Goal: Task Accomplishment & Management: Manage account settings

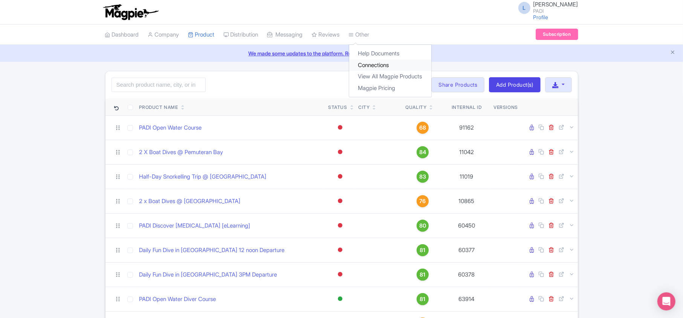
click at [338, 65] on link "Connections" at bounding box center [390, 65] width 82 height 12
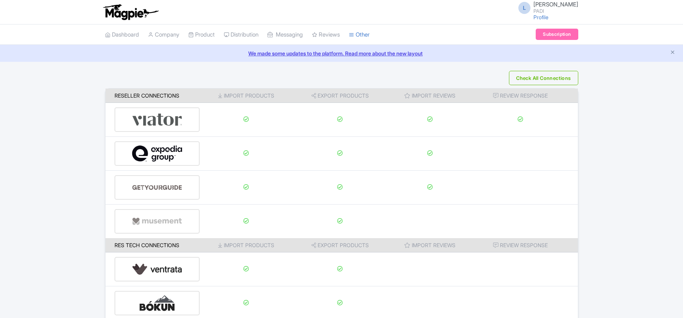
scroll to position [118, 0]
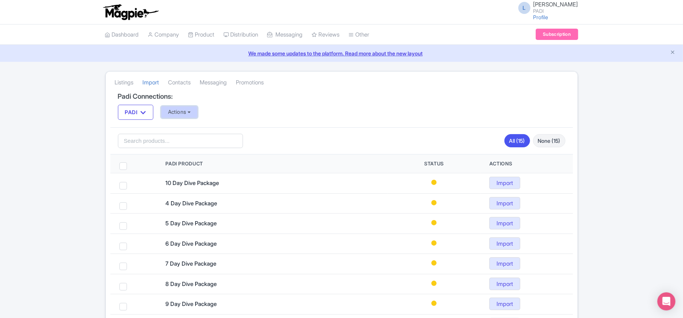
click at [193, 115] on button "Actions" at bounding box center [179, 112] width 37 height 12
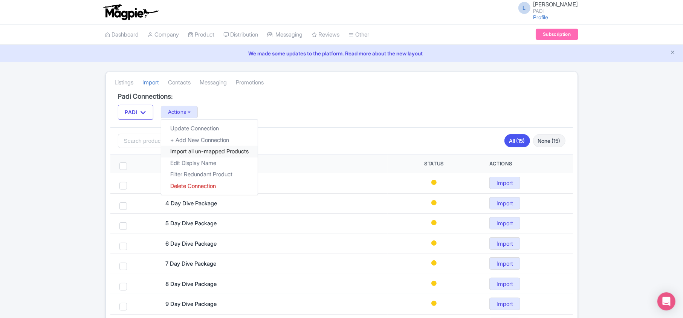
click at [188, 152] on link "Import all un-mapped Products" at bounding box center [209, 152] width 96 height 12
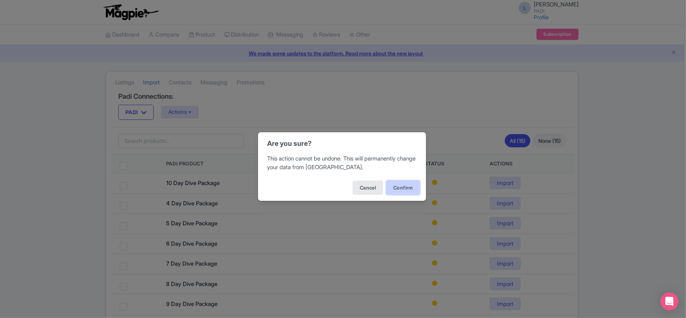
click at [407, 189] on button "Confirm" at bounding box center [403, 187] width 34 height 14
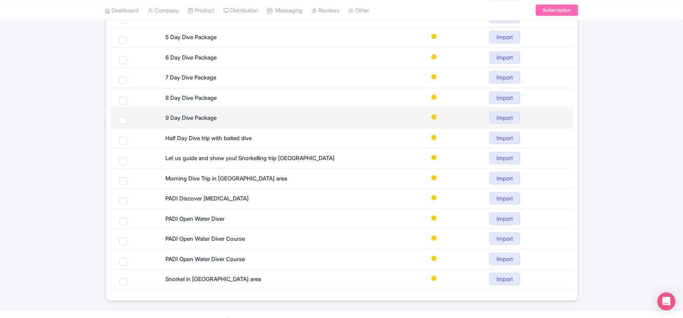
scroll to position [201, 0]
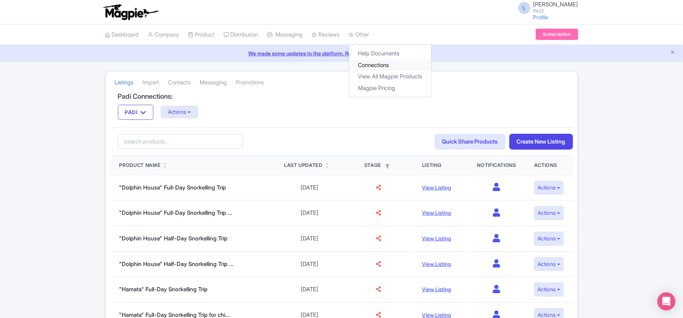
click at [370, 62] on link "Connections" at bounding box center [390, 65] width 82 height 12
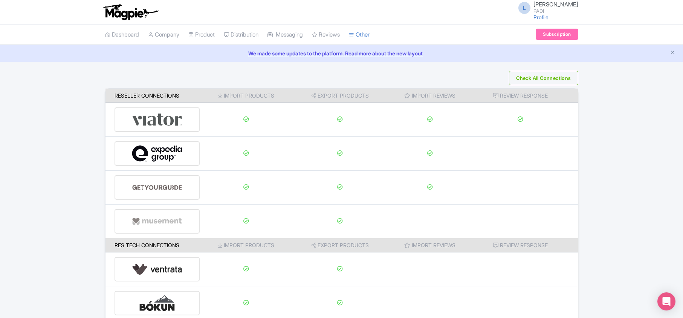
scroll to position [118, 0]
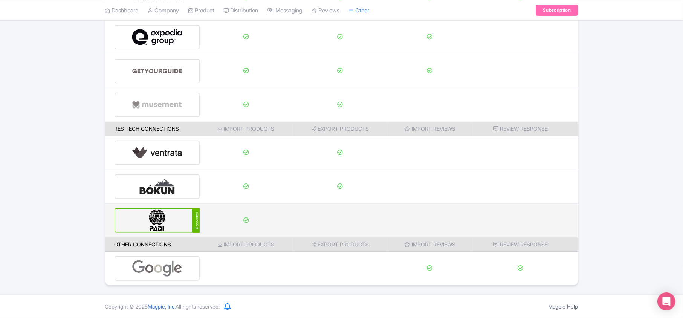
click at [181, 216] on img at bounding box center [157, 220] width 51 height 23
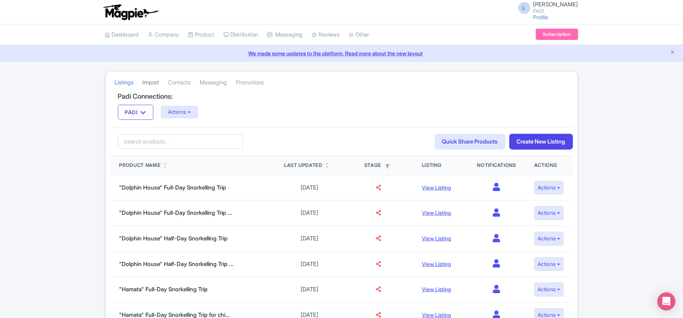
click at [151, 81] on link "Import" at bounding box center [151, 82] width 17 height 21
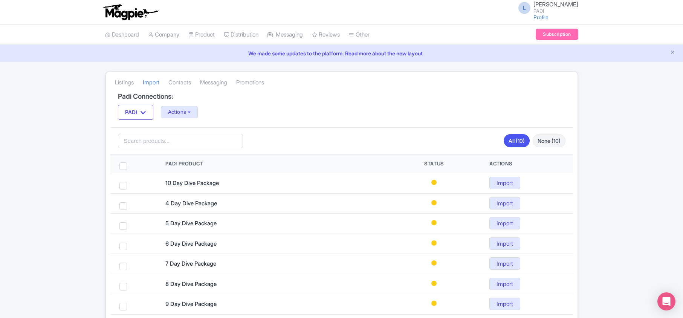
scroll to position [100, 0]
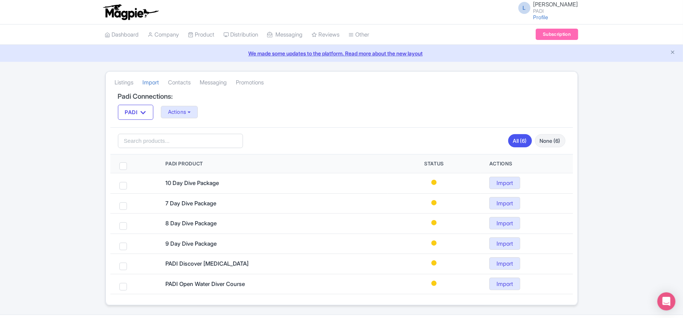
scroll to position [22, 0]
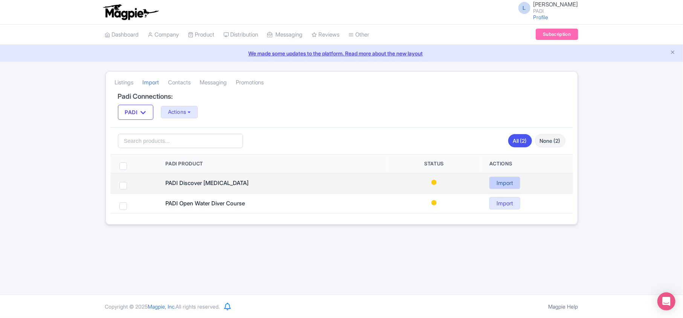
click at [506, 187] on link "Import" at bounding box center [504, 183] width 31 height 12
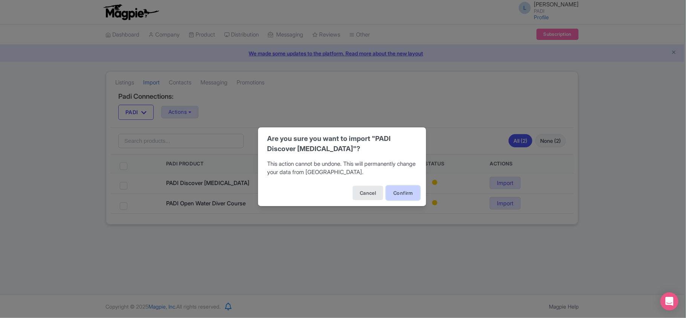
click at [415, 191] on button "Confirm" at bounding box center [403, 193] width 34 height 14
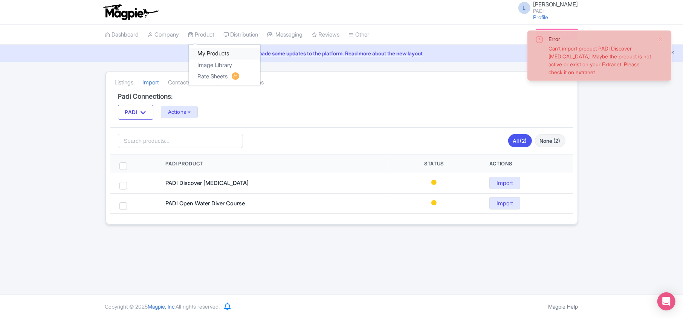
click at [207, 53] on link "My Products" at bounding box center [225, 54] width 72 height 12
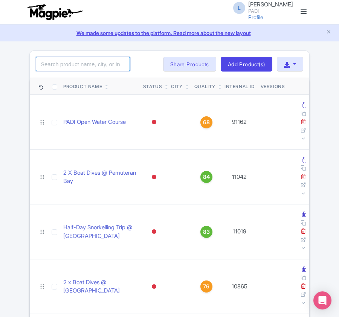
click at [92, 65] on input "search" at bounding box center [83, 64] width 94 height 14
paste input "109140"
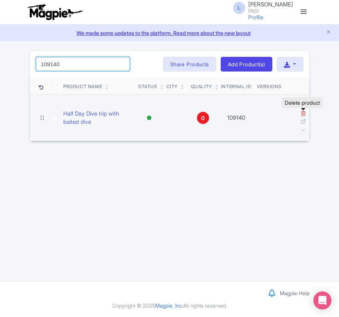
type input "109140"
click at [305, 112] on icon at bounding box center [303, 113] width 6 height 6
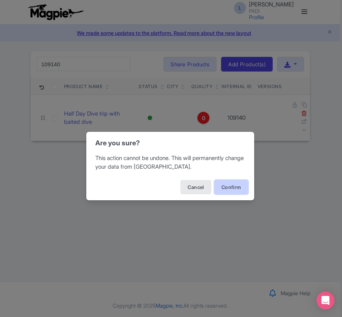
click at [224, 186] on button "Confirm" at bounding box center [231, 187] width 34 height 14
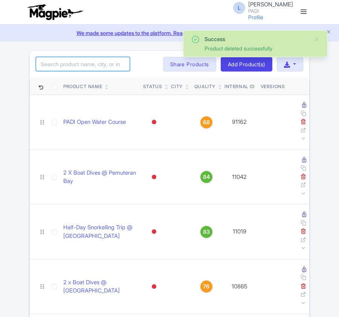
click at [72, 64] on input "search" at bounding box center [83, 64] width 94 height 14
paste input "98246"
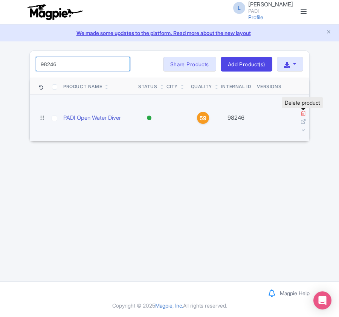
type input "98246"
click at [305, 115] on icon at bounding box center [303, 113] width 6 height 6
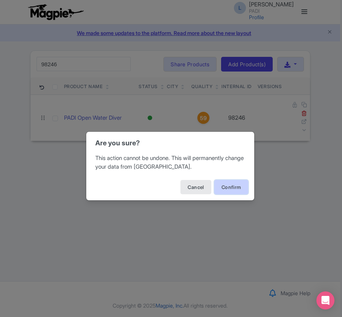
click at [226, 186] on button "Confirm" at bounding box center [231, 187] width 34 height 14
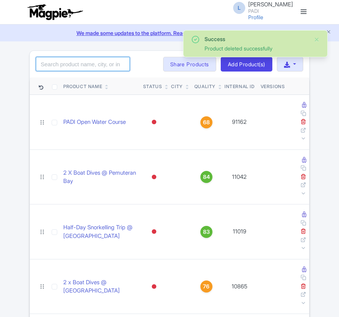
drag, startPoint x: 0, startPoint y: 0, endPoint x: 61, endPoint y: 66, distance: 89.3
click at [61, 66] on input "search" at bounding box center [83, 64] width 94 height 14
paste input "17116"
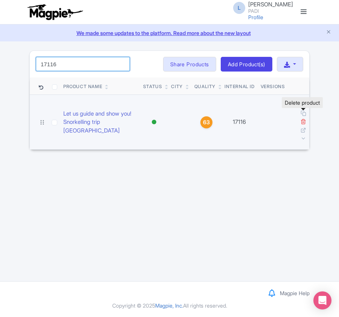
type input "17116"
click at [303, 119] on icon at bounding box center [303, 122] width 6 height 6
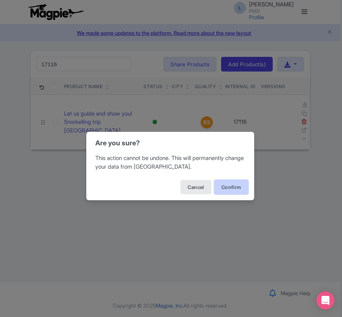
click at [222, 183] on button "Confirm" at bounding box center [231, 187] width 34 height 14
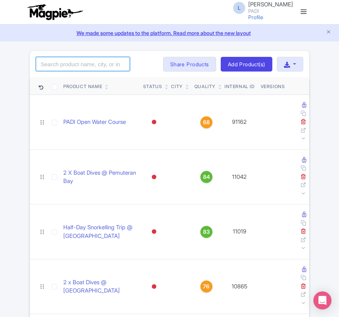
click at [53, 65] on input "search" at bounding box center [83, 64] width 94 height 14
paste input "14845"
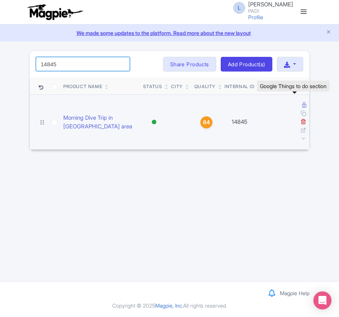
type input "14845"
click at [302, 104] on icon at bounding box center [304, 105] width 4 height 6
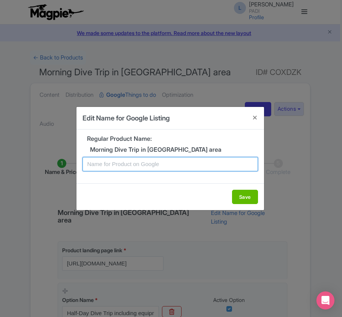
click at [160, 166] on input "text" at bounding box center [169, 164] width 175 height 14
paste input "Morning Double Reef Dive in [GEOGRAPHIC_DATA] – Fun Dive Tour for Certified Div…"
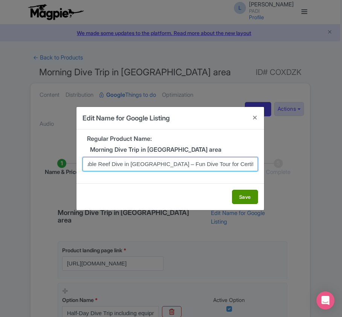
type input "Morning Double Reef Dive in [GEOGRAPHIC_DATA] – Fun Dive Tour for Certified Div…"
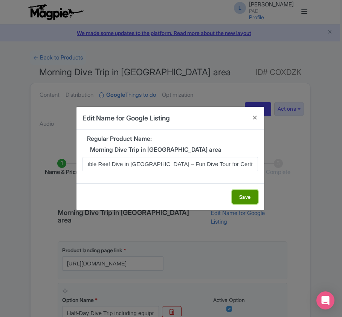
click at [245, 198] on button "Save" at bounding box center [245, 197] width 26 height 14
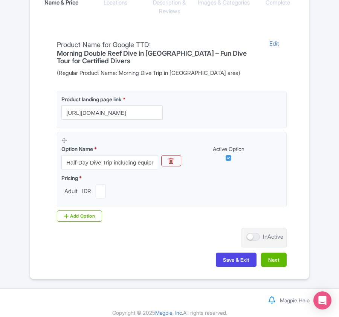
scroll to position [178, 0]
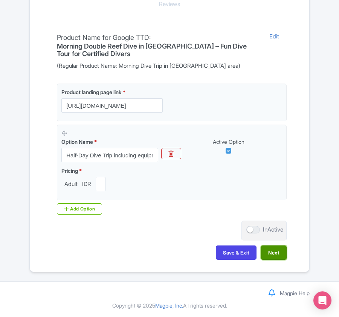
click at [273, 255] on button "Next" at bounding box center [274, 252] width 26 height 14
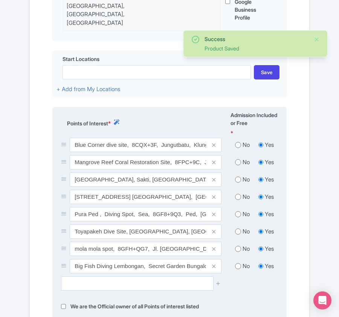
scroll to position [279, 0]
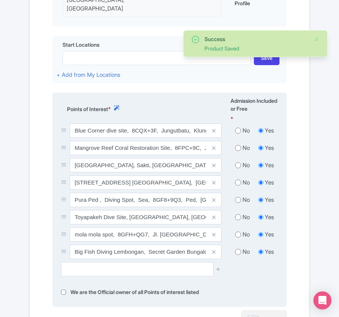
click at [238, 127] on input "radio" at bounding box center [238, 131] width 6 height 8
radio input "true"
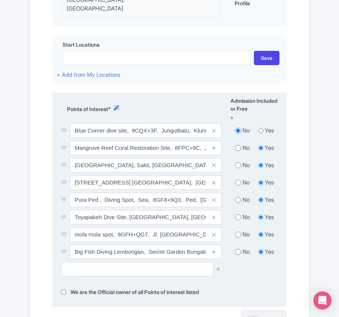
click at [238, 144] on input "radio" at bounding box center [238, 148] width 6 height 8
radio input "true"
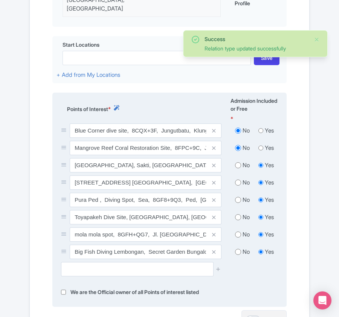
click at [237, 162] on input "radio" at bounding box center [238, 166] width 6 height 8
radio input "true"
click at [236, 179] on input "radio" at bounding box center [238, 183] width 6 height 8
radio input "true"
click at [238, 196] on input "radio" at bounding box center [238, 200] width 6 height 8
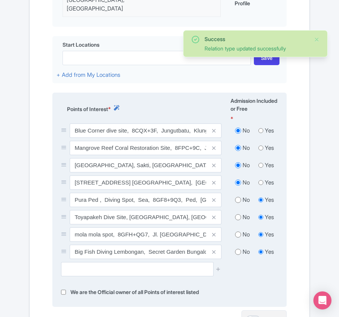
radio input "true"
click at [237, 213] on input "radio" at bounding box center [238, 217] width 6 height 8
radio input "true"
click at [236, 231] on input "radio" at bounding box center [238, 235] width 6 height 8
radio input "true"
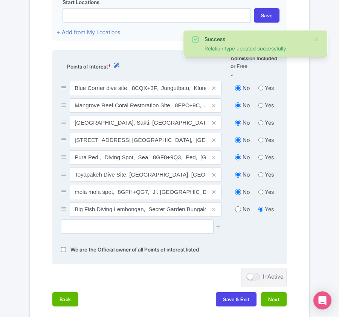
scroll to position [364, 0]
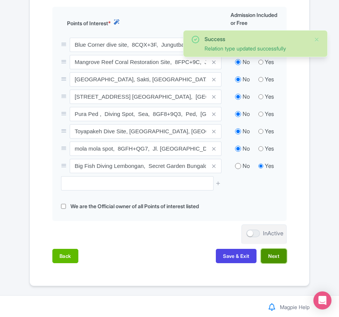
click at [271, 249] on button "Next" at bounding box center [274, 256] width 26 height 14
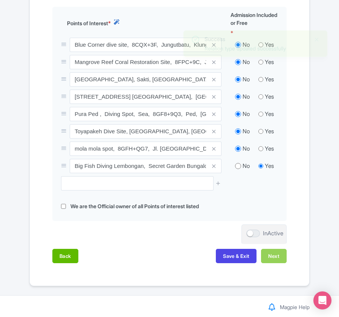
scroll to position [260, 0]
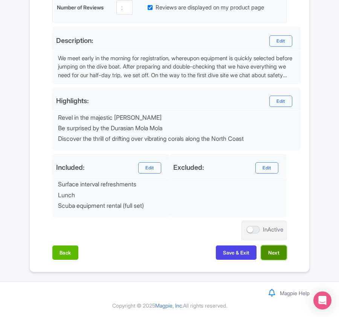
click at [273, 249] on button "Next" at bounding box center [274, 252] width 26 height 14
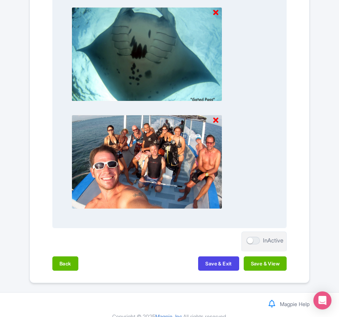
scroll to position [892, 0]
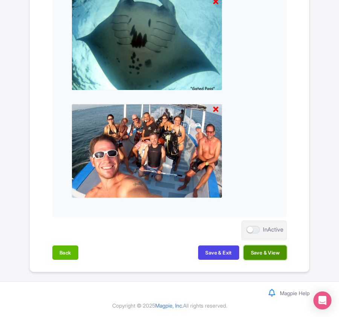
click at [269, 252] on button "Save & View" at bounding box center [265, 252] width 43 height 14
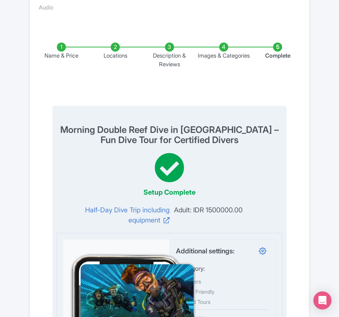
scroll to position [0, 0]
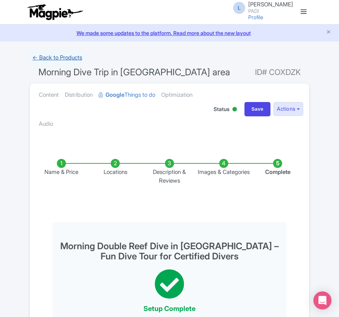
click at [58, 58] on link "← Back to Products" at bounding box center [57, 57] width 56 height 15
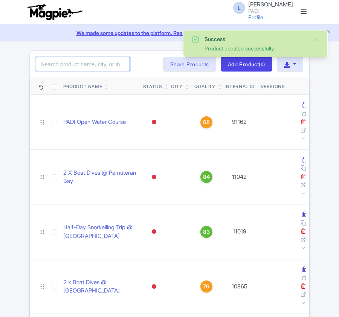
click at [55, 62] on input "search" at bounding box center [83, 64] width 94 height 14
paste input "59882"
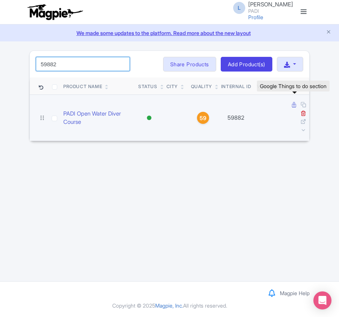
type input "59882"
click at [295, 104] on icon at bounding box center [294, 105] width 4 height 6
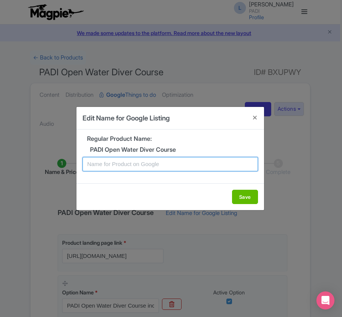
click at [163, 165] on input "text" at bounding box center [169, 164] width 175 height 14
paste input "Nusa Lembongan PADI Open Water Course – Start Your [MEDICAL_DATA] Journey [DATE]"
type input "Nusa Lembongan PADI Open Water Course – Start Your Scuba Diving Journey Today"
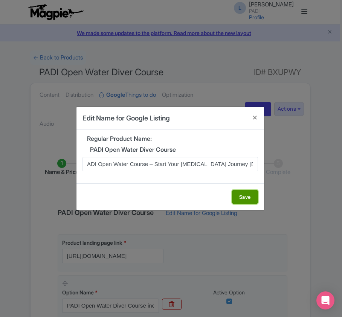
click at [241, 197] on button "Save" at bounding box center [245, 197] width 26 height 14
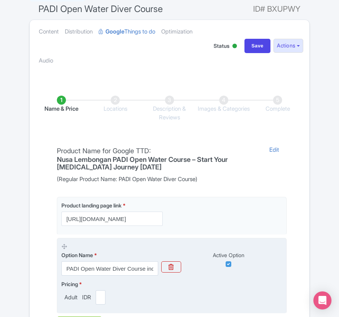
scroll to position [178, 0]
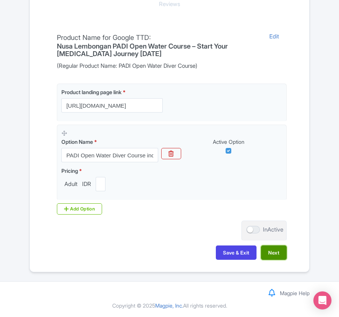
drag, startPoint x: 273, startPoint y: 250, endPoint x: 276, endPoint y: 253, distance: 4.3
click at [273, 252] on button "Next" at bounding box center [274, 252] width 26 height 14
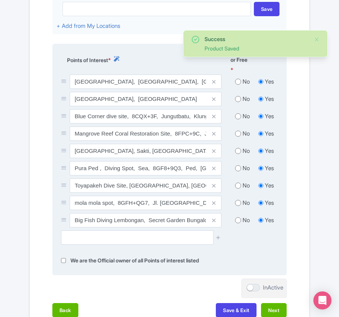
scroll to position [329, 0]
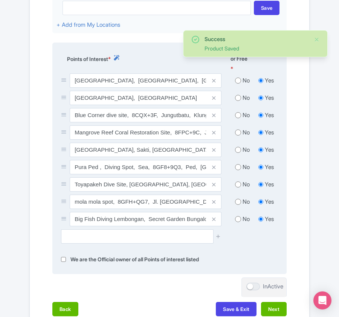
click at [239, 77] on input "radio" at bounding box center [238, 81] width 6 height 8
radio input "true"
click at [237, 94] on input "radio" at bounding box center [238, 98] width 6 height 8
radio input "true"
click at [236, 111] on input "radio" at bounding box center [238, 115] width 6 height 8
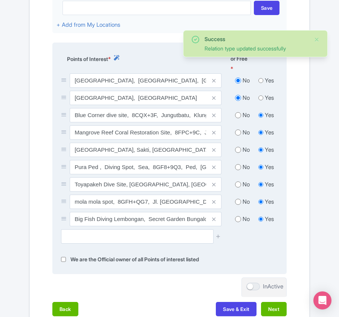
radio input "true"
click at [236, 129] on input "radio" at bounding box center [238, 133] width 6 height 8
radio input "true"
click at [235, 146] on input "radio" at bounding box center [238, 150] width 6 height 8
radio input "true"
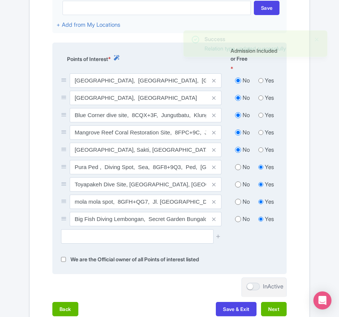
click at [238, 160] on div "No Yes" at bounding box center [254, 168] width 56 height 17
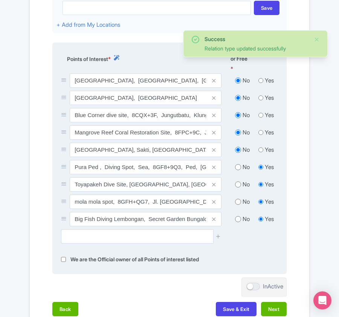
click at [237, 181] on input "radio" at bounding box center [238, 185] width 6 height 8
radio input "true"
drag, startPoint x: 238, startPoint y: 152, endPoint x: 238, endPoint y: 162, distance: 9.8
click at [238, 163] on input "radio" at bounding box center [238, 167] width 6 height 8
radio input "true"
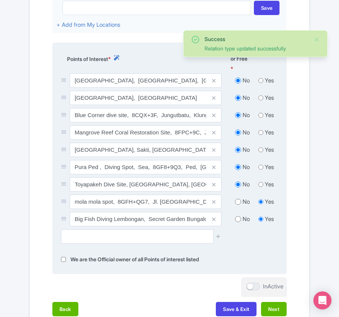
click at [237, 198] on input "radio" at bounding box center [238, 202] width 6 height 8
radio input "true"
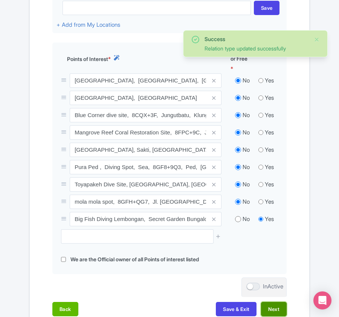
click at [279, 302] on button "Next" at bounding box center [274, 309] width 26 height 14
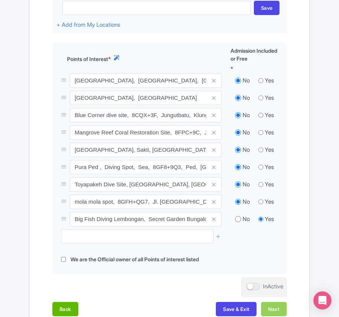
scroll to position [315, 0]
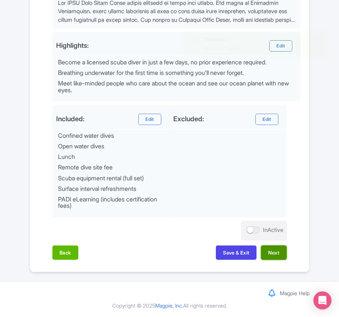
click at [271, 253] on button "Next" at bounding box center [274, 252] width 26 height 14
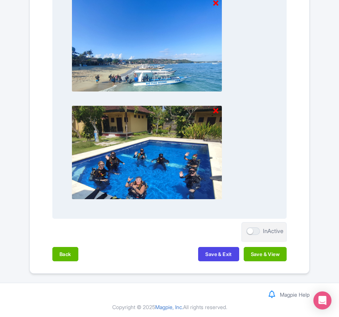
scroll to position [902, 0]
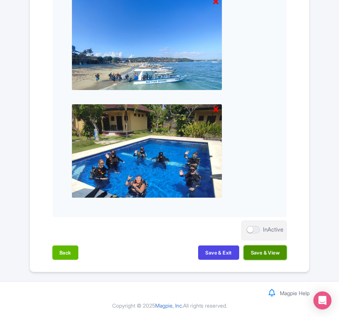
click at [270, 252] on button "Save & View" at bounding box center [265, 252] width 43 height 14
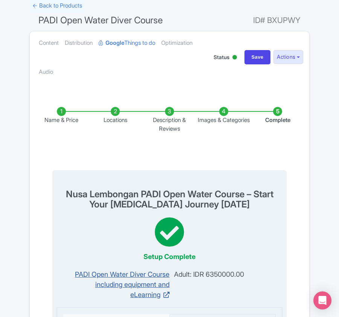
scroll to position [0, 0]
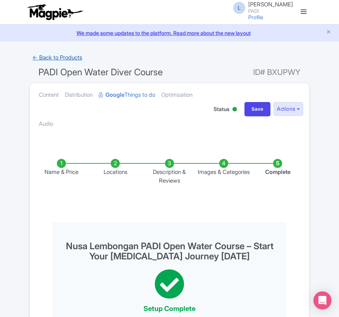
click at [68, 56] on link "← Back to Products" at bounding box center [57, 57] width 56 height 15
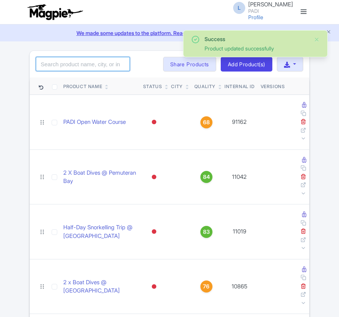
click at [47, 62] on input "search" at bounding box center [83, 64] width 94 height 14
paste input "82053"
type input "82053"
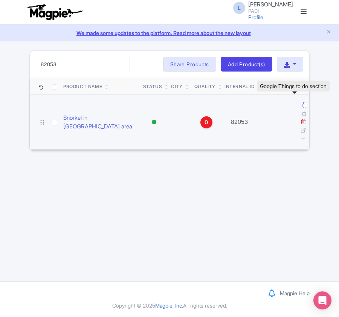
click at [302, 108] on link at bounding box center [304, 104] width 4 height 7
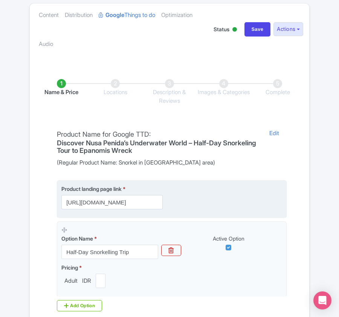
scroll to position [178, 0]
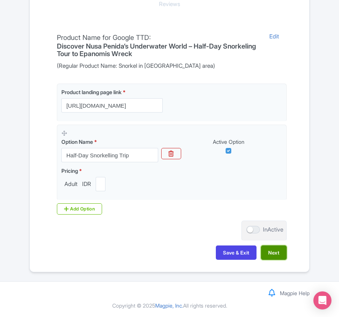
click at [267, 256] on button "Next" at bounding box center [274, 252] width 26 height 14
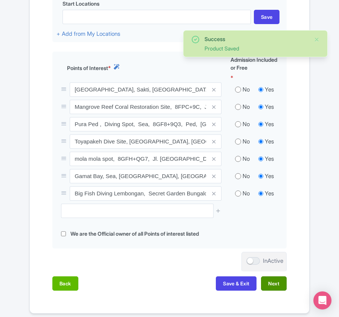
scroll to position [297, 0]
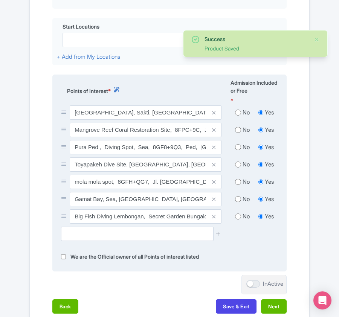
click at [238, 109] on input "radio" at bounding box center [238, 113] width 6 height 8
radio input "true"
click at [236, 126] on input "radio" at bounding box center [238, 130] width 6 height 8
radio input "true"
click at [236, 143] on div "No" at bounding box center [242, 147] width 24 height 9
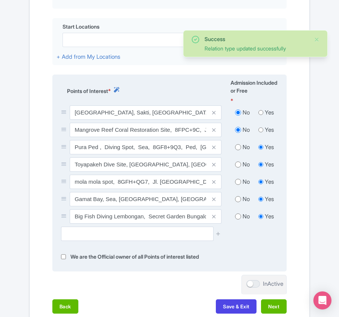
click at [236, 161] on input "radio" at bounding box center [238, 165] width 6 height 8
radio input "true"
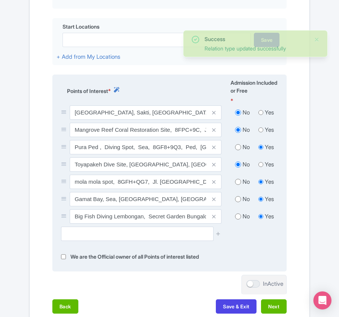
click at [239, 143] on input "radio" at bounding box center [238, 147] width 6 height 8
radio input "true"
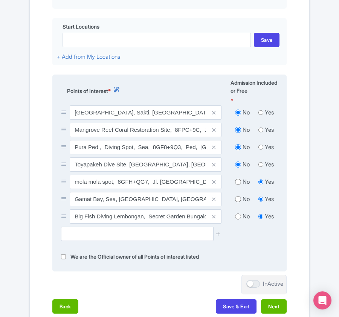
click at [235, 178] on input "radio" at bounding box center [238, 182] width 6 height 8
radio input "true"
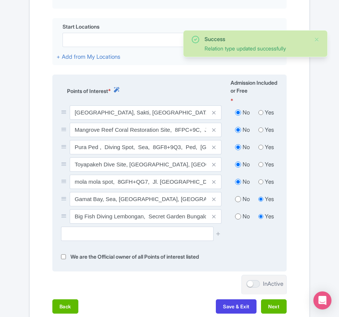
click at [237, 195] on input "radio" at bounding box center [238, 199] width 6 height 8
radio input "true"
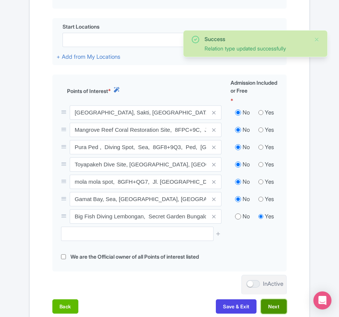
click at [273, 299] on button "Next" at bounding box center [274, 306] width 26 height 14
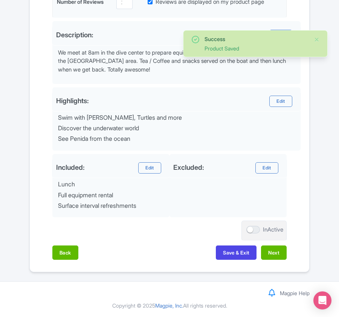
scroll to position [265, 0]
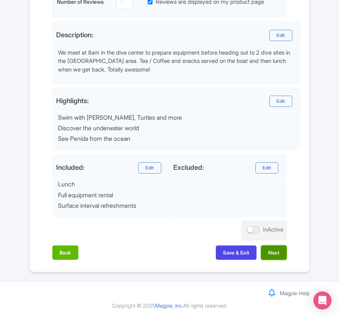
click at [277, 255] on button "Next" at bounding box center [274, 252] width 26 height 14
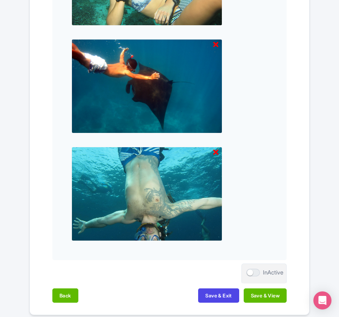
scroll to position [1107, 0]
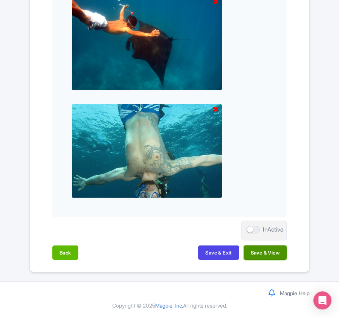
click at [273, 255] on button "Save & View" at bounding box center [265, 252] width 43 height 14
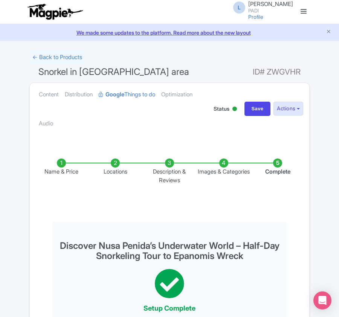
scroll to position [0, 0]
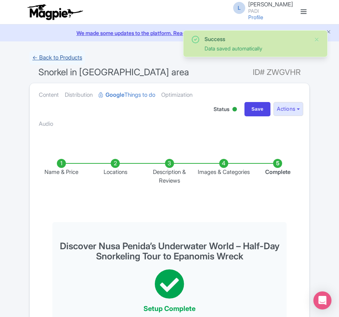
click at [55, 56] on link "← Back to Products" at bounding box center [57, 57] width 56 height 15
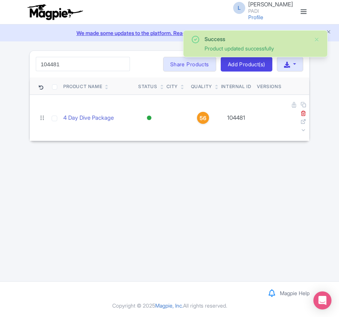
type input "104481"
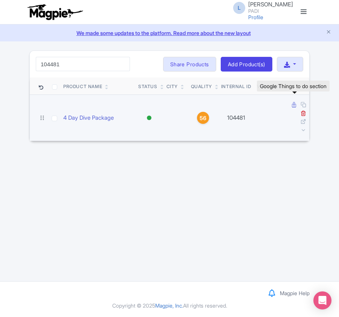
click at [294, 108] on icon at bounding box center [294, 105] width 4 height 6
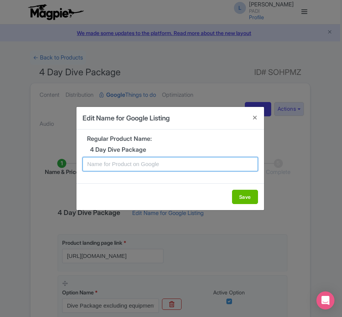
click at [142, 166] on input "text" at bounding box center [169, 164] width 175 height 14
paste input "Red Sea Wonders Await – 4 Days, 8 Dive Excursion for Certified Divers from El G…"
type input "Red Sea Wonders Await – 4 Days, 8 Dive Excursion for Certified Divers from El G…"
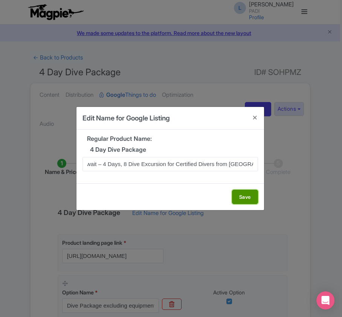
click at [245, 195] on button "Save" at bounding box center [245, 197] width 26 height 14
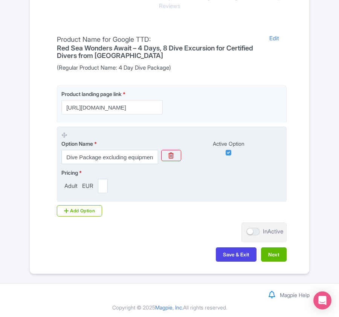
scroll to position [178, 0]
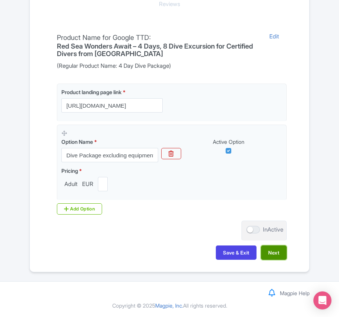
click at [274, 253] on button "Next" at bounding box center [274, 252] width 26 height 14
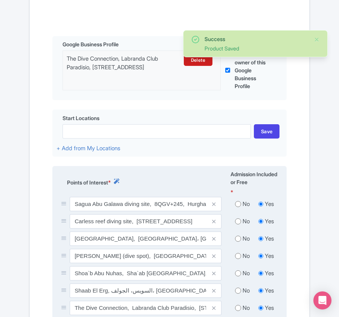
scroll to position [279, 0]
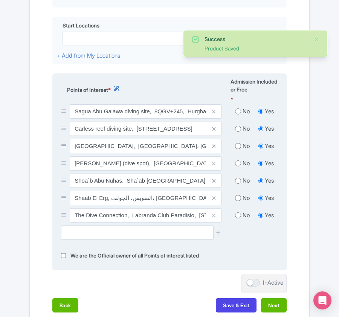
click at [237, 111] on input "radio" at bounding box center [238, 112] width 6 height 8
radio input "true"
click at [239, 125] on div "No Yes" at bounding box center [254, 130] width 56 height 17
click at [239, 136] on div "No Yes" at bounding box center [254, 130] width 56 height 17
click at [236, 146] on input "radio" at bounding box center [238, 146] width 6 height 8
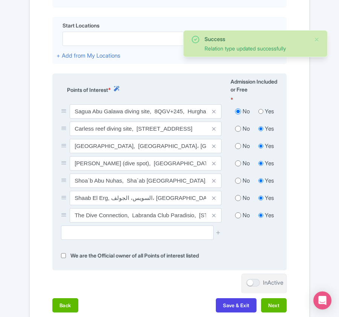
radio input "true"
click at [238, 133] on input "radio" at bounding box center [238, 129] width 6 height 8
radio input "true"
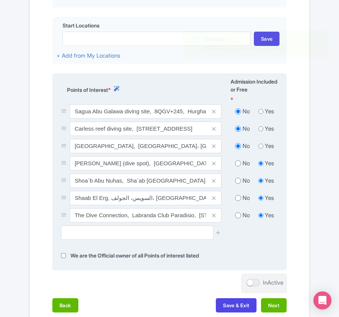
click at [238, 165] on input "radio" at bounding box center [238, 164] width 6 height 8
radio input "true"
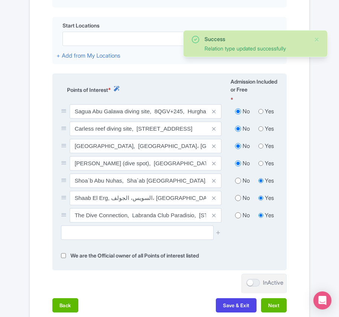
drag, startPoint x: 238, startPoint y: 181, endPoint x: 238, endPoint y: 185, distance: 4.1
click at [238, 181] on input "radio" at bounding box center [238, 181] width 6 height 8
radio input "true"
click at [237, 200] on input "radio" at bounding box center [238, 198] width 6 height 8
radio input "true"
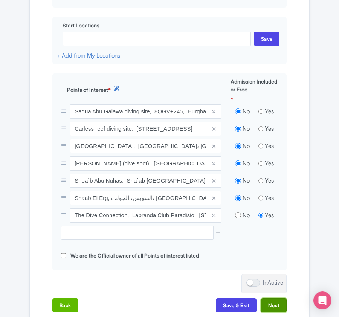
click at [270, 309] on button "Next" at bounding box center [274, 305] width 26 height 14
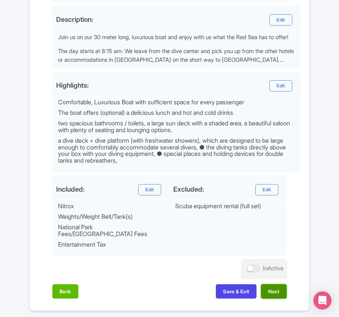
click at [267, 288] on button "Next" at bounding box center [274, 291] width 26 height 14
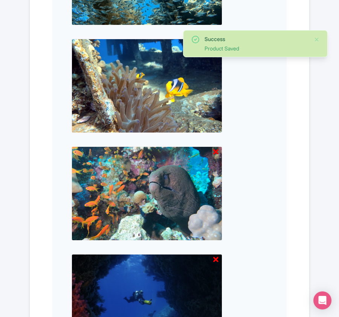
scroll to position [1215, 0]
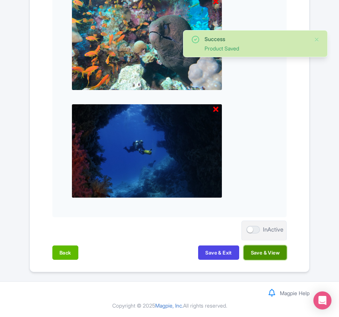
click at [274, 248] on button "Save & View" at bounding box center [265, 252] width 43 height 14
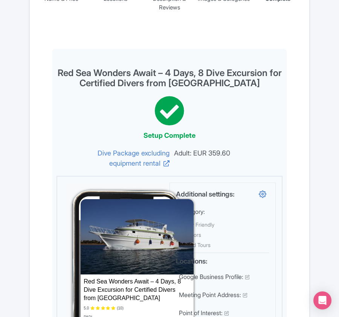
scroll to position [0, 0]
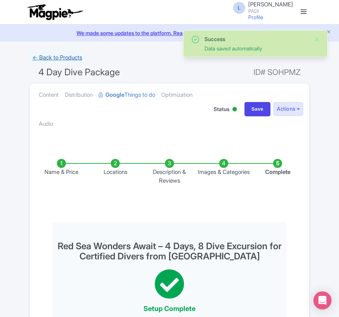
click at [51, 56] on link "← Back to Products" at bounding box center [57, 57] width 56 height 15
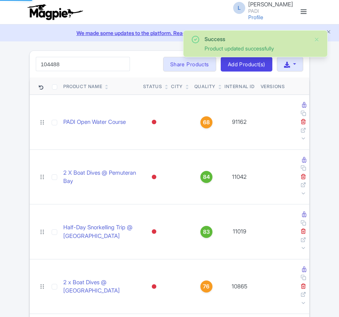
type input "104488"
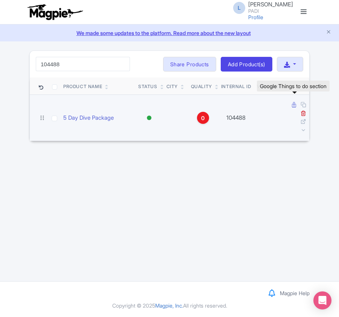
click at [293, 105] on icon at bounding box center [294, 105] width 4 height 6
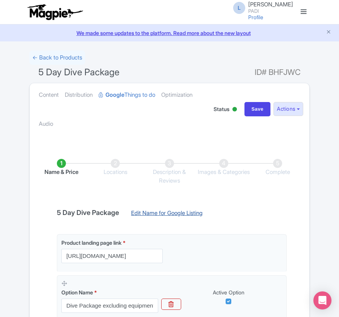
click at [159, 215] on link "Edit Name for Google Listing" at bounding box center [166, 215] width 87 height 12
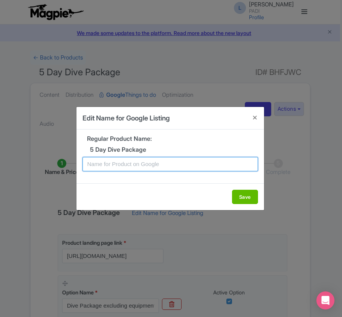
click at [160, 166] on input "text" at bounding box center [169, 164] width 175 height 14
paste input "Red Sea Wonders Await – 5 Days, 10 Dive Excursion for Certified Divers from El …"
type input "Red Sea Wonders Await – 5 Days, 10 Dive Excursion for Certified Divers from El …"
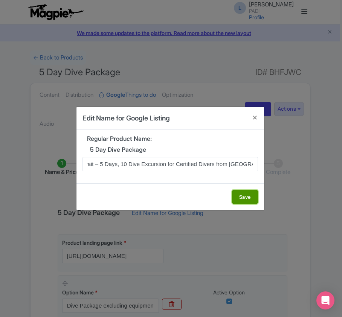
click at [235, 198] on button "Save" at bounding box center [245, 197] width 26 height 14
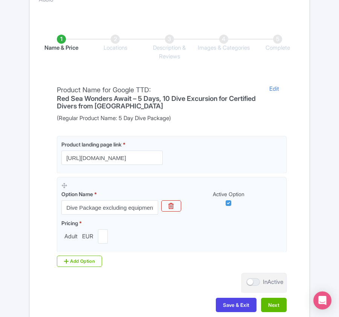
scroll to position [178, 0]
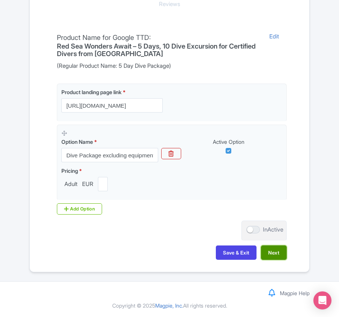
click at [270, 248] on button "Next" at bounding box center [274, 252] width 26 height 14
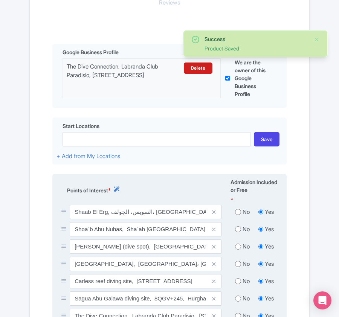
click at [237, 216] on div "No" at bounding box center [242, 212] width 24 height 9
click at [237, 232] on input "radio" at bounding box center [238, 230] width 6 height 8
radio input "true"
click at [239, 214] on input "radio" at bounding box center [238, 212] width 6 height 8
radio input "true"
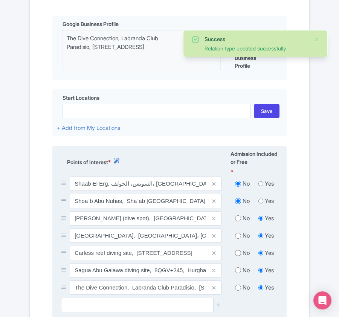
scroll to position [279, 0]
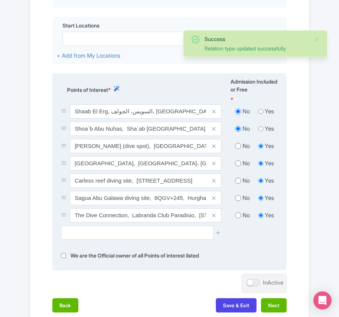
click at [238, 147] on input "radio" at bounding box center [238, 146] width 6 height 8
radio input "true"
click at [237, 163] on input "radio" at bounding box center [238, 164] width 6 height 8
radio input "true"
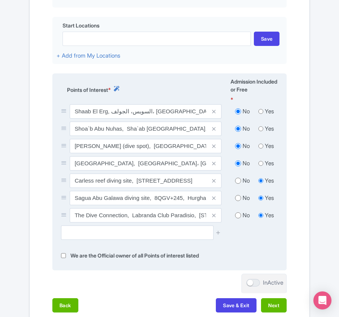
click at [236, 183] on input "radio" at bounding box center [238, 181] width 6 height 8
radio input "true"
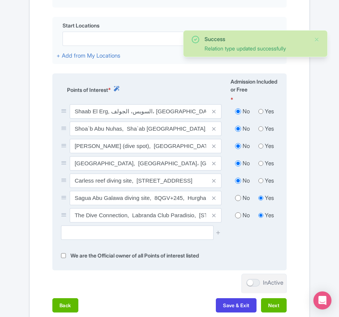
click at [236, 202] on input "radio" at bounding box center [238, 198] width 6 height 8
radio input "true"
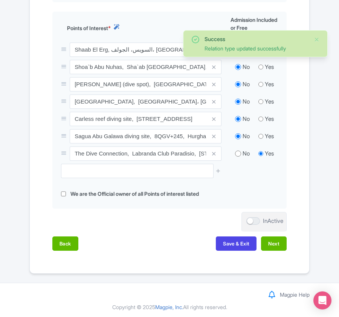
scroll to position [344, 0]
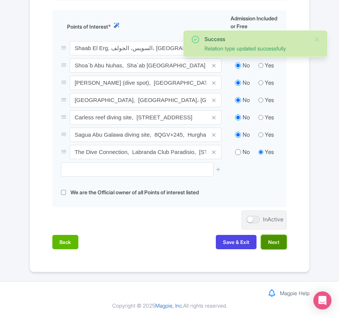
click at [265, 238] on button "Next" at bounding box center [274, 242] width 26 height 14
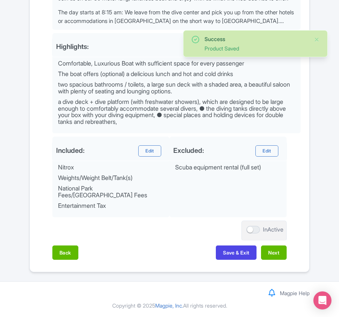
scroll to position [313, 0]
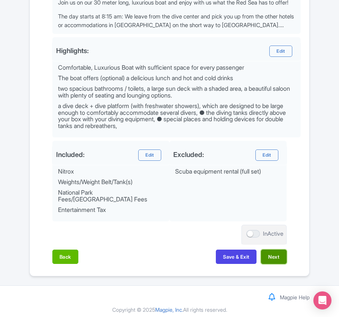
click at [270, 253] on button "Next" at bounding box center [274, 257] width 26 height 14
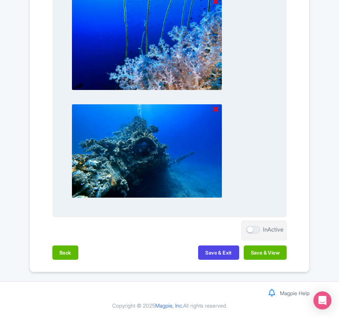
scroll to position [1107, 0]
click at [261, 249] on button "Save & View" at bounding box center [265, 252] width 43 height 14
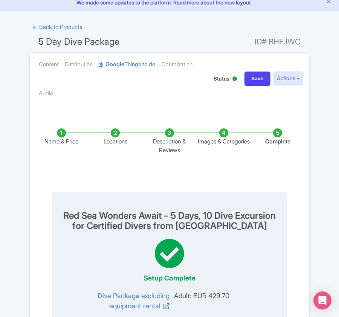
scroll to position [0, 0]
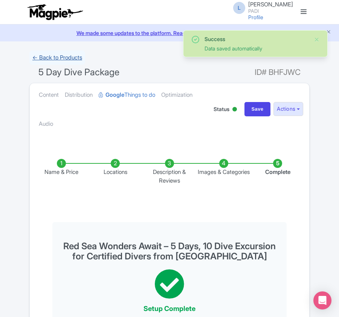
click at [53, 58] on link "← Back to Products" at bounding box center [57, 57] width 56 height 15
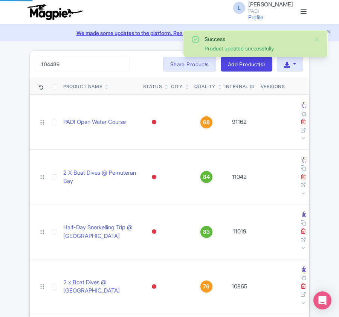
type input "104489"
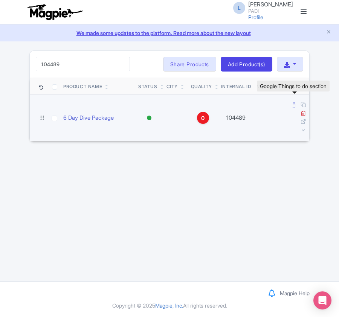
click at [294, 106] on icon at bounding box center [294, 105] width 4 height 6
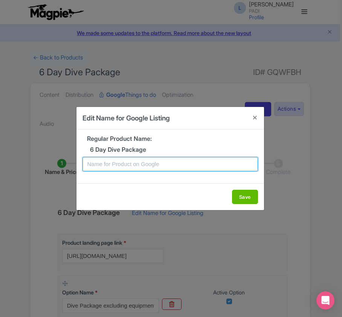
click at [123, 169] on input "text" at bounding box center [169, 164] width 175 height 14
paste input "Red Sea Wonders Await – 6 Days, 12 Dive Excursion for Certified Divers from El …"
type input "Red Sea Wonders Await – 6 Days, 12 Dive Excursion for Certified Divers from El …"
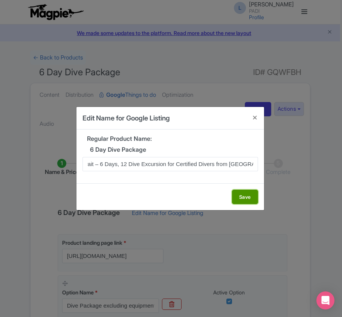
click at [252, 196] on button "Save" at bounding box center [245, 197] width 26 height 14
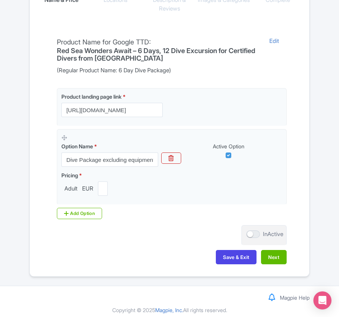
scroll to position [178, 0]
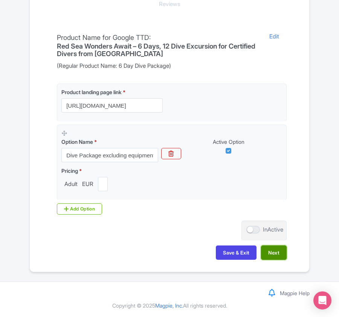
click at [274, 254] on button "Next" at bounding box center [274, 252] width 26 height 14
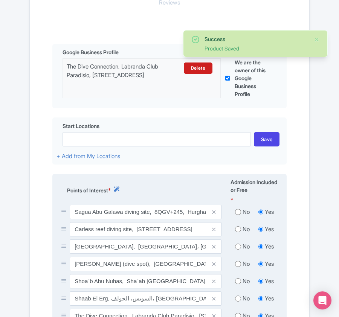
click at [238, 213] on input "radio" at bounding box center [238, 212] width 6 height 8
radio input "true"
click at [238, 230] on input "radio" at bounding box center [238, 230] width 6 height 8
radio input "true"
click at [240, 245] on div "No" at bounding box center [242, 246] width 24 height 9
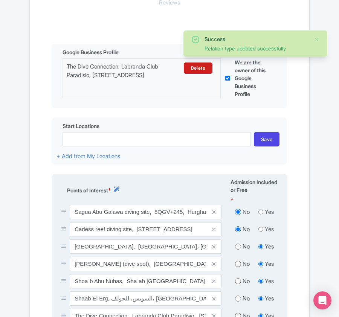
click at [239, 249] on input "radio" at bounding box center [238, 247] width 6 height 8
radio input "true"
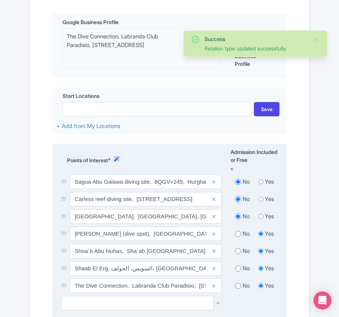
scroll to position [279, 0]
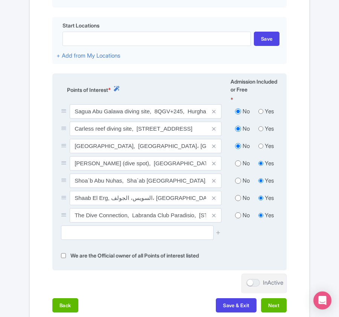
click at [238, 165] on input "radio" at bounding box center [238, 164] width 6 height 8
radio input "true"
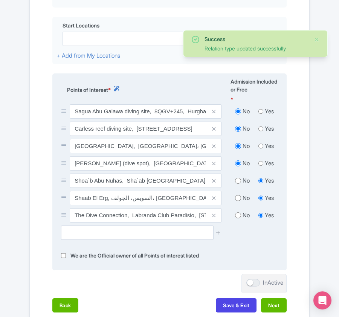
click at [238, 181] on input "radio" at bounding box center [238, 181] width 6 height 8
radio input "true"
click at [236, 200] on input "radio" at bounding box center [238, 198] width 6 height 8
radio input "true"
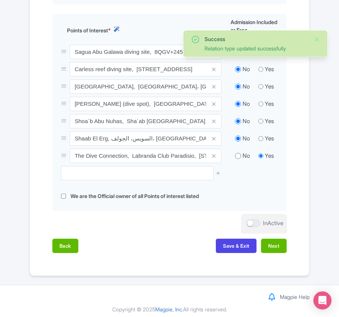
scroll to position [344, 0]
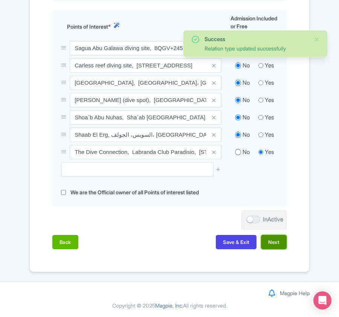
click at [274, 241] on button "Next" at bounding box center [274, 242] width 26 height 14
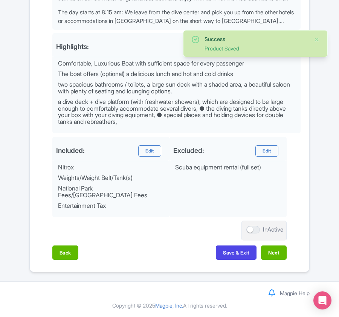
scroll to position [313, 0]
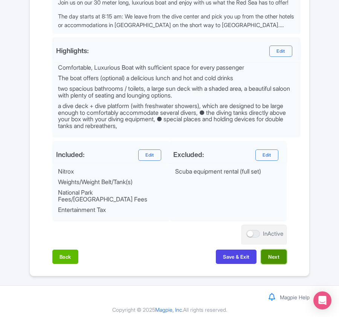
click at [274, 252] on button "Next" at bounding box center [274, 257] width 26 height 14
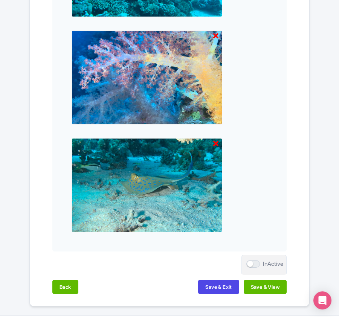
scroll to position [1000, 0]
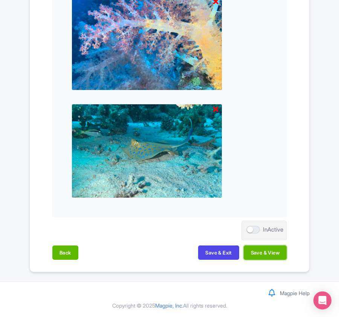
click at [274, 252] on button "Save & View" at bounding box center [265, 252] width 43 height 14
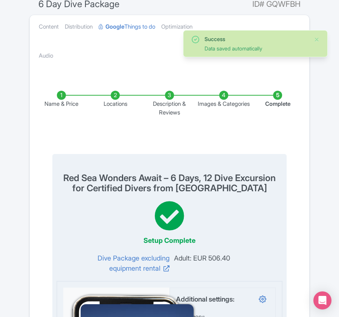
scroll to position [0, 0]
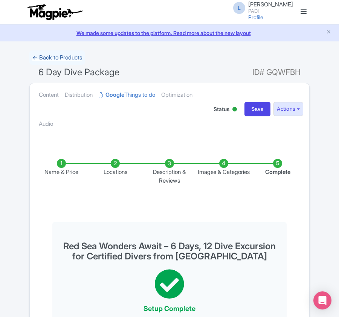
click at [65, 54] on link "← Back to Products" at bounding box center [57, 57] width 56 height 15
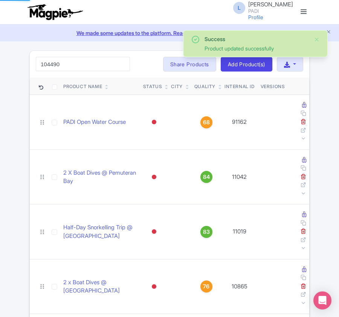
type input "104490"
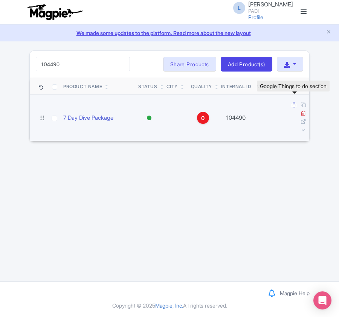
click at [294, 104] on icon at bounding box center [294, 105] width 4 height 6
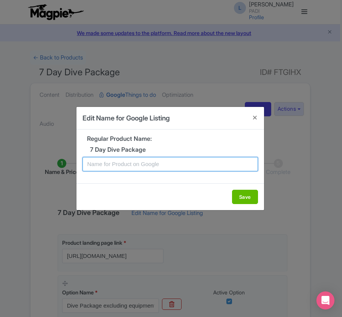
click at [140, 168] on input "text" at bounding box center [169, 164] width 175 height 14
paste input "Red Sea Wonders Await – 7 Days, 14 Dive Excursion for Certified Divers from [GE…"
type input "Red Sea Wonders Await – 7 Days, 14 Dive Excursion for Certified Divers from [GE…"
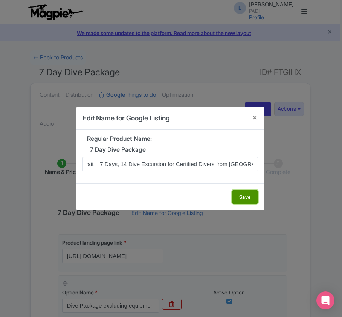
click at [248, 196] on button "Save" at bounding box center [245, 197] width 26 height 14
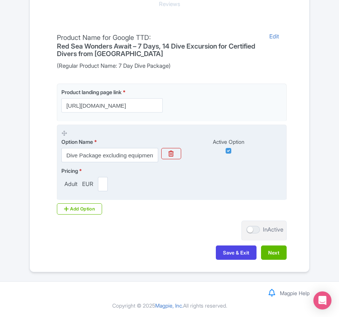
scroll to position [178, 0]
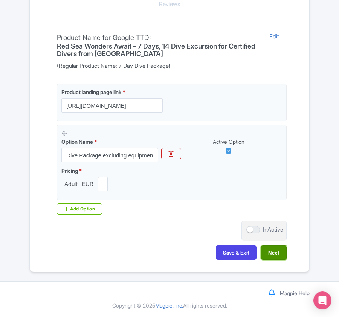
click at [267, 253] on button "Next" at bounding box center [274, 252] width 26 height 14
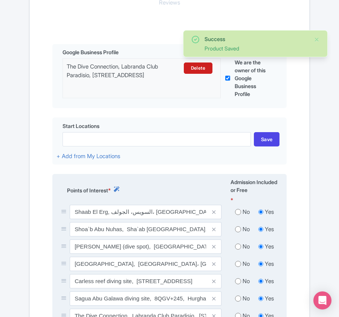
click at [239, 214] on input "radio" at bounding box center [238, 212] width 6 height 8
radio input "true"
click at [237, 233] on input "radio" at bounding box center [238, 230] width 6 height 8
radio input "true"
click at [236, 246] on input "radio" at bounding box center [238, 247] width 6 height 8
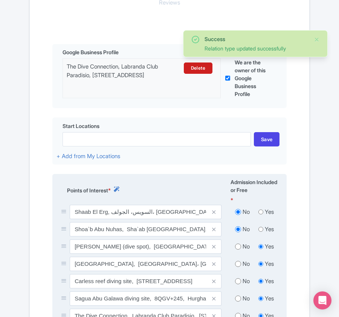
radio input "true"
click at [236, 262] on input "radio" at bounding box center [238, 264] width 6 height 8
radio input "true"
click at [236, 282] on input "radio" at bounding box center [238, 281] width 6 height 8
radio input "true"
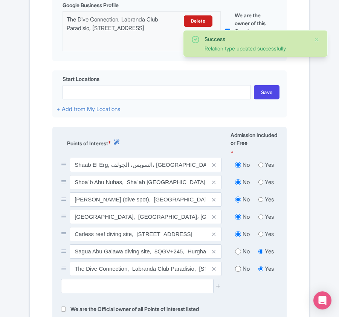
scroll to position [279, 0]
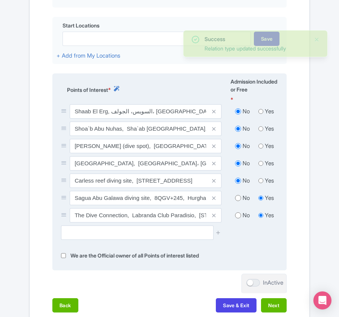
click at [237, 203] on div "No" at bounding box center [242, 198] width 24 height 9
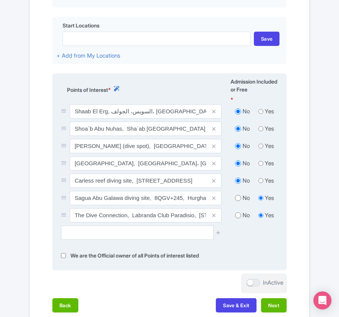
click at [237, 202] on input "radio" at bounding box center [238, 198] width 6 height 8
radio input "true"
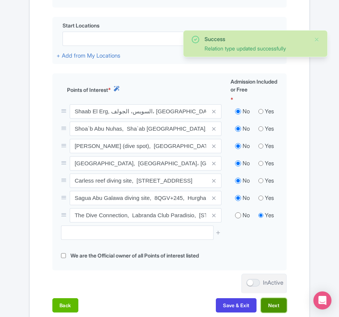
click at [265, 310] on button "Next" at bounding box center [274, 305] width 26 height 14
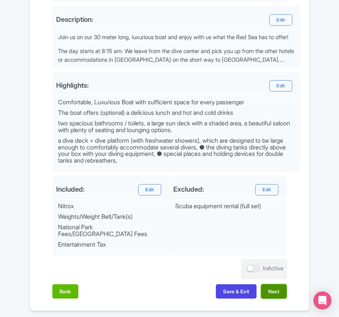
click at [278, 286] on button "Next" at bounding box center [274, 291] width 26 height 14
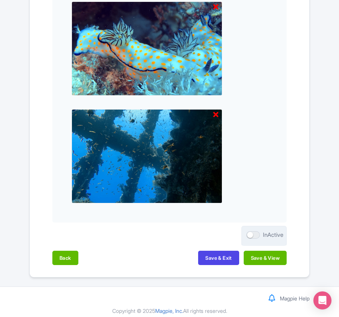
scroll to position [1215, 0]
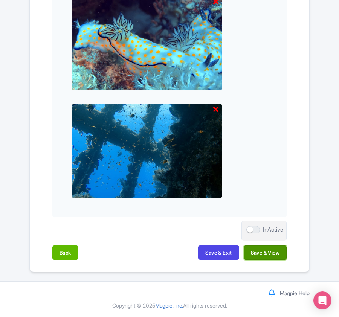
click at [267, 248] on button "Save & View" at bounding box center [265, 252] width 43 height 14
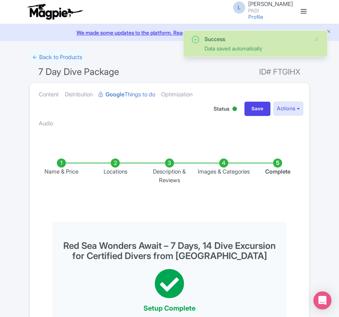
scroll to position [0, 0]
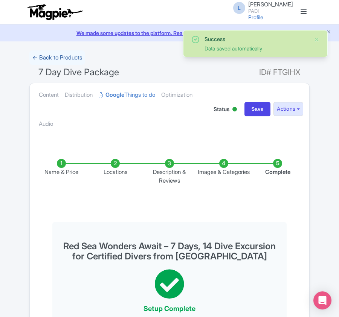
click at [60, 56] on link "← Back to Products" at bounding box center [57, 57] width 56 height 15
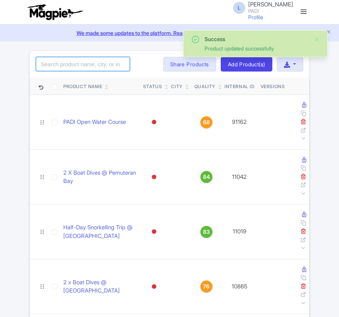
drag, startPoint x: 0, startPoint y: 0, endPoint x: 92, endPoint y: 64, distance: 112.0
click at [92, 64] on input "search" at bounding box center [83, 64] width 94 height 14
paste input "104499"
type input "104499"
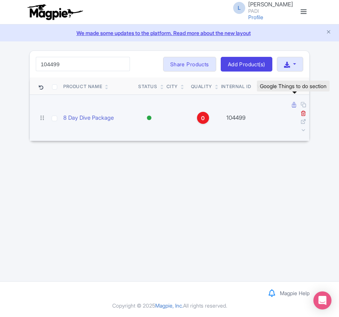
click at [294, 104] on icon at bounding box center [294, 105] width 4 height 6
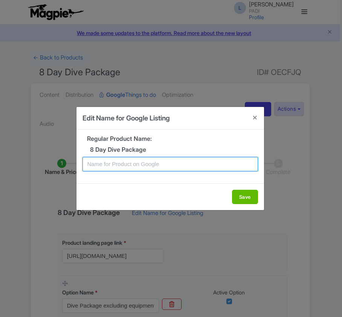
click at [166, 166] on input "text" at bounding box center [169, 164] width 175 height 14
paste input "Red Sea Wonders Await – 8 Days, 16 Dive Excursion for Certified Divers from [GE…"
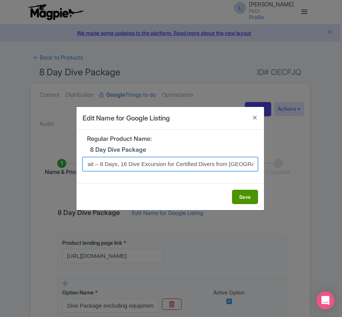
type input "Red Sea Wonders Await – 8 Days, 16 Dive Excursion for Certified Divers from [GE…"
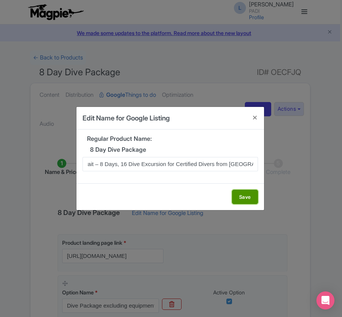
click at [252, 197] on button "Save" at bounding box center [245, 197] width 26 height 14
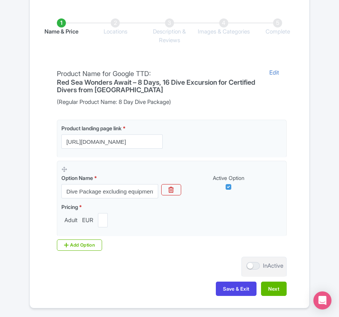
scroll to position [178, 0]
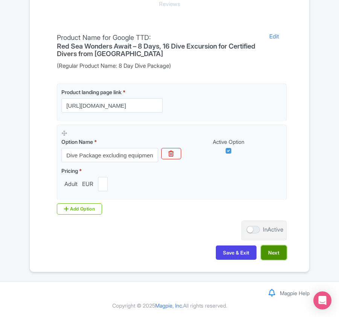
click at [270, 255] on button "Next" at bounding box center [274, 252] width 26 height 14
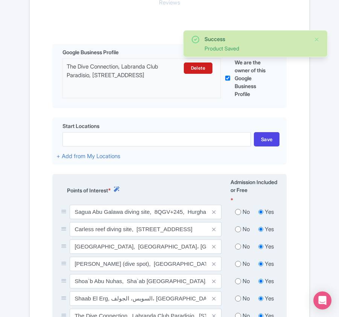
click at [236, 216] on input "radio" at bounding box center [238, 212] width 6 height 8
radio input "true"
click at [236, 231] on input "radio" at bounding box center [238, 230] width 6 height 8
radio input "true"
drag, startPoint x: 240, startPoint y: 247, endPoint x: 239, endPoint y: 252, distance: 4.2
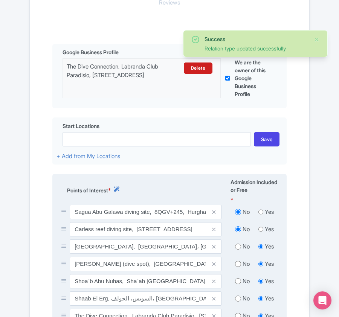
click at [240, 248] on input "radio" at bounding box center [238, 247] width 6 height 8
radio input "true"
click at [237, 267] on input "radio" at bounding box center [238, 264] width 6 height 8
radio input "true"
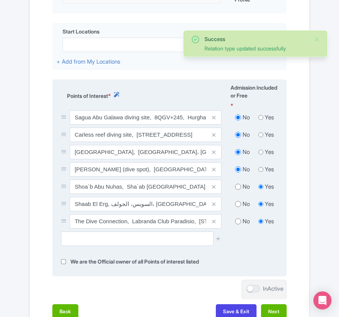
scroll to position [279, 0]
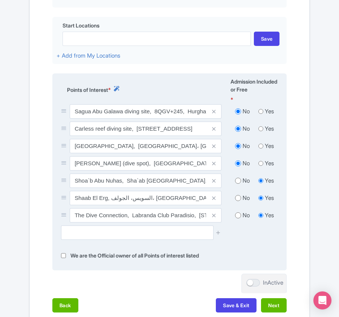
click at [238, 184] on input "radio" at bounding box center [238, 181] width 6 height 8
radio input "true"
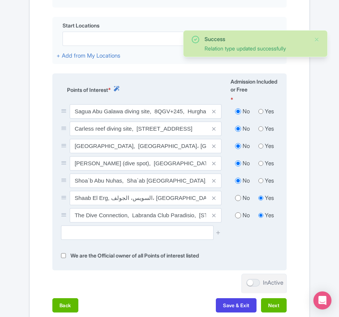
click at [238, 201] on input "radio" at bounding box center [238, 198] width 6 height 8
radio input "true"
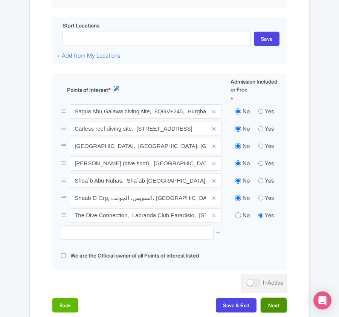
click at [276, 306] on button "Next" at bounding box center [274, 305] width 26 height 14
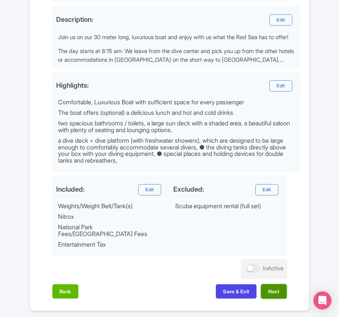
click at [279, 290] on button "Next" at bounding box center [274, 291] width 26 height 14
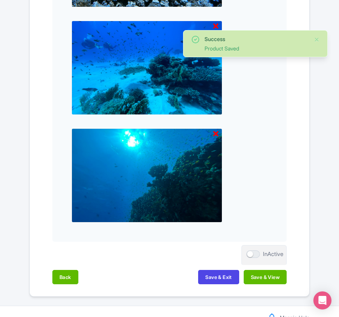
scroll to position [1107, 0]
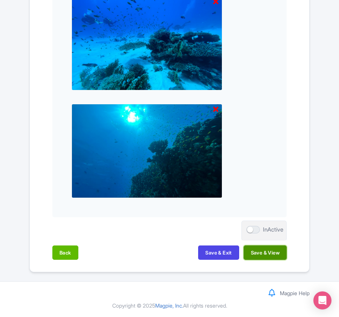
click at [273, 255] on button "Save & View" at bounding box center [265, 252] width 43 height 14
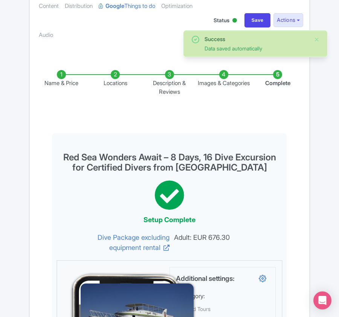
scroll to position [0, 0]
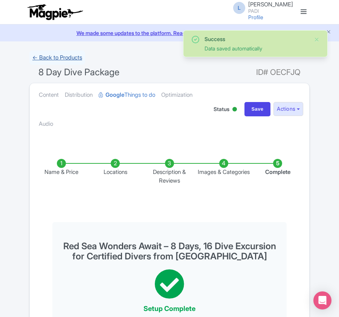
click at [50, 55] on link "← Back to Products" at bounding box center [57, 57] width 56 height 15
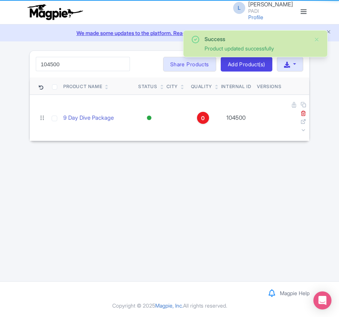
type input "104500"
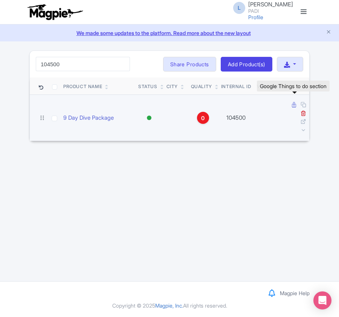
click at [294, 107] on icon at bounding box center [294, 105] width 4 height 6
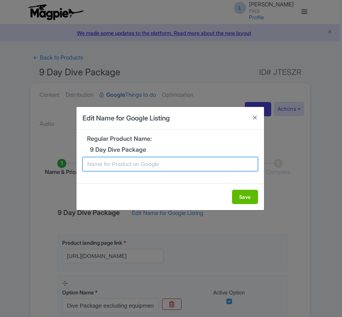
click at [112, 168] on input "text" at bounding box center [169, 164] width 175 height 14
paste input "Red Sea Wonders Await – 9 Days, 18 Dive Excursion for Certified Divers from [GE…"
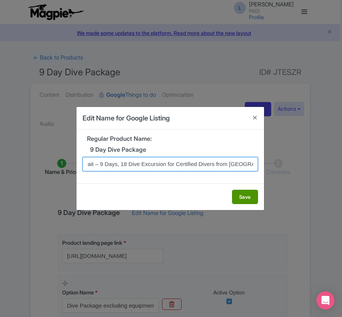
type input "Red Sea Wonders Await – 9 Days, 18 Dive Excursion for Certified Divers from [GE…"
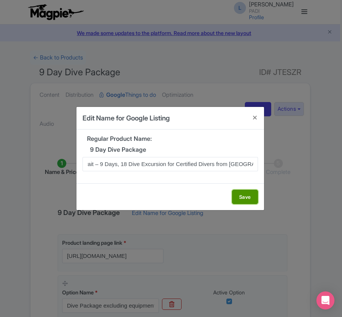
click at [237, 196] on button "Save" at bounding box center [245, 197] width 26 height 14
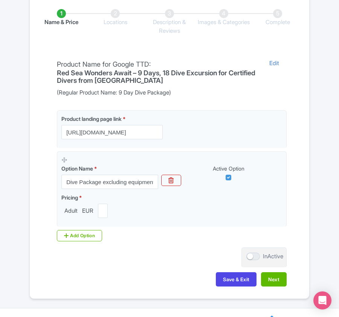
scroll to position [178, 0]
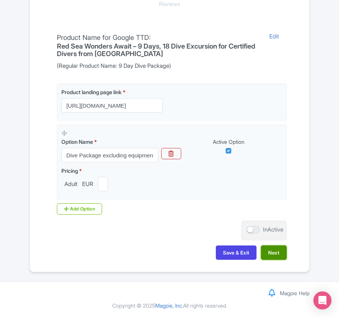
click at [272, 253] on button "Next" at bounding box center [274, 252] width 26 height 14
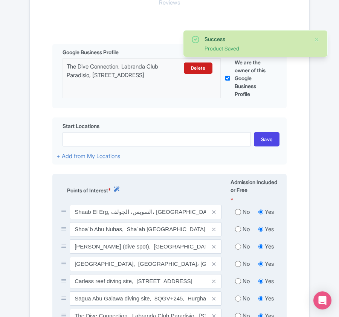
click at [236, 216] on input "radio" at bounding box center [238, 212] width 6 height 8
radio input "true"
click at [236, 233] on input "radio" at bounding box center [238, 230] width 6 height 8
radio input "true"
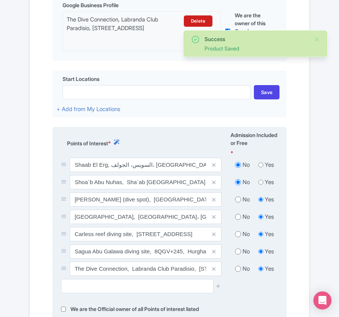
scroll to position [279, 0]
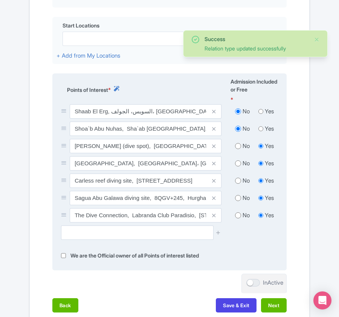
click at [237, 148] on input "radio" at bounding box center [238, 146] width 6 height 8
radio input "true"
click at [238, 163] on input "radio" at bounding box center [238, 164] width 6 height 8
radio input "true"
click at [238, 182] on input "radio" at bounding box center [238, 181] width 6 height 8
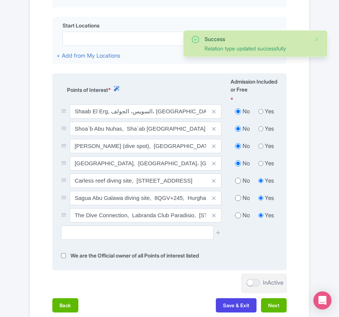
radio input "true"
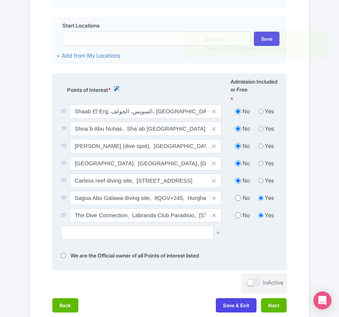
click at [237, 202] on input "radio" at bounding box center [238, 198] width 6 height 8
radio input "true"
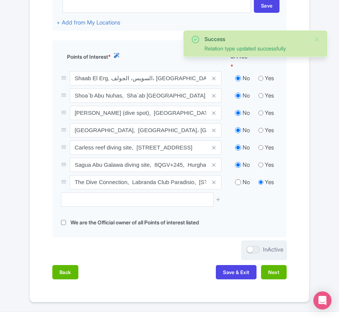
scroll to position [344, 0]
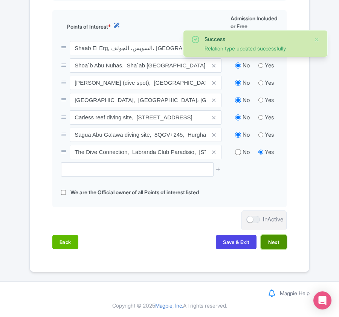
click at [266, 241] on button "Next" at bounding box center [274, 242] width 26 height 14
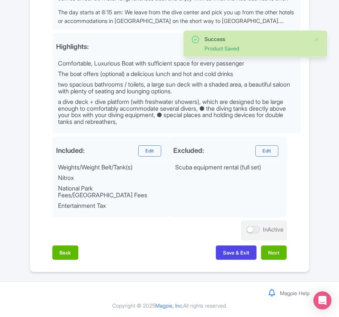
scroll to position [313, 0]
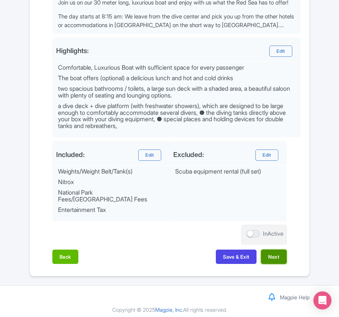
click at [268, 252] on button "Next" at bounding box center [274, 257] width 26 height 14
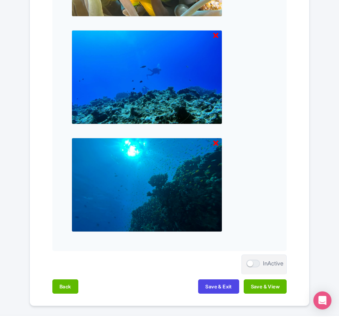
scroll to position [1107, 0]
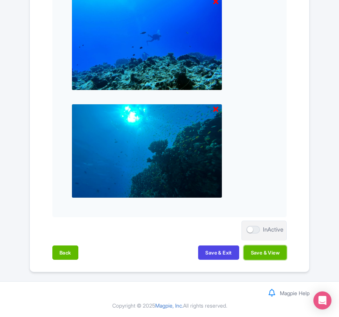
click at [268, 252] on button "Save & View" at bounding box center [265, 252] width 43 height 14
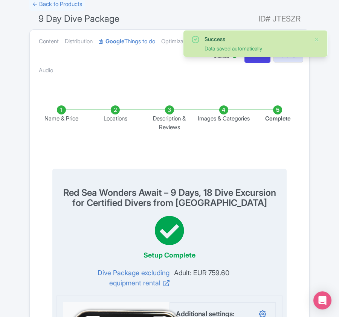
scroll to position [0, 0]
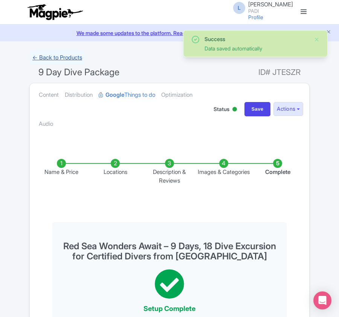
click at [58, 53] on link "← Back to Products" at bounding box center [57, 57] width 56 height 15
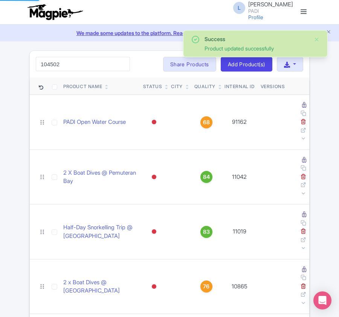
type input "104502"
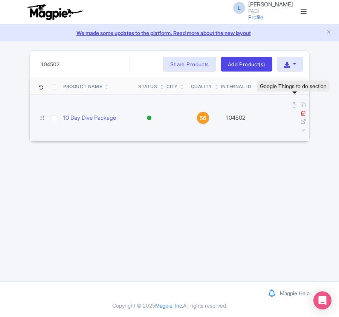
click at [293, 106] on icon at bounding box center [294, 105] width 4 height 6
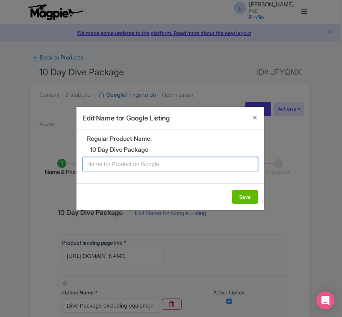
click at [157, 160] on input "text" at bounding box center [169, 164] width 175 height 14
paste input "Red Sea Wonders Await – 10 Days, 20 Dive Excursion for Certified Divers from [G…"
type input "Red Sea Wonders Await – 10 Days, 20 Dive Excursion for Certified Divers from El…"
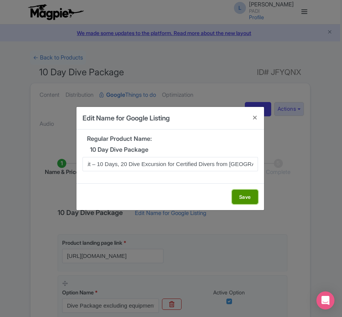
click at [241, 194] on button "Save" at bounding box center [245, 197] width 26 height 14
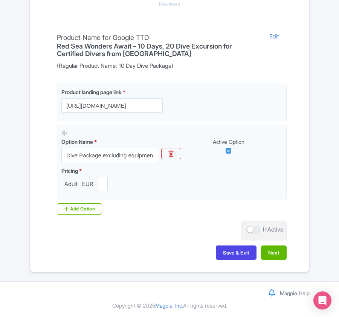
scroll to position [178, 0]
click at [274, 249] on button "Next" at bounding box center [274, 252] width 26 height 14
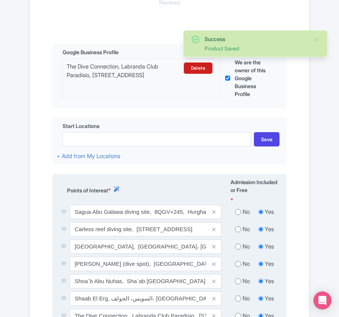
click at [240, 214] on div "No" at bounding box center [242, 212] width 24 height 9
click at [238, 228] on input "radio" at bounding box center [238, 230] width 6 height 8
radio input "true"
click at [240, 211] on input "radio" at bounding box center [238, 212] width 6 height 8
radio input "true"
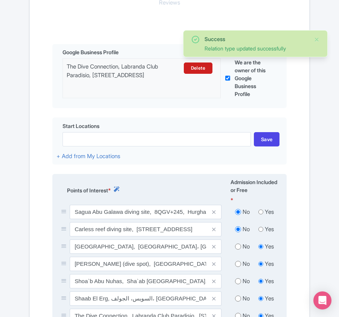
click at [238, 247] on input "radio" at bounding box center [238, 247] width 6 height 8
radio input "true"
drag, startPoint x: 235, startPoint y: 265, endPoint x: 238, endPoint y: 267, distance: 4.1
click at [235, 265] on input "radio" at bounding box center [238, 264] width 6 height 8
radio input "true"
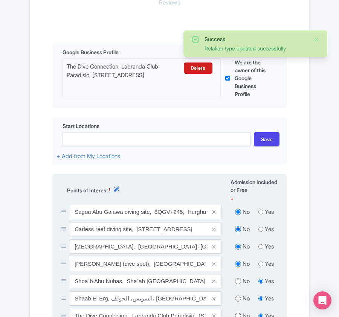
click at [238, 284] on input "radio" at bounding box center [238, 281] width 6 height 8
radio input "true"
click at [237, 300] on input "radio" at bounding box center [238, 299] width 6 height 8
radio input "true"
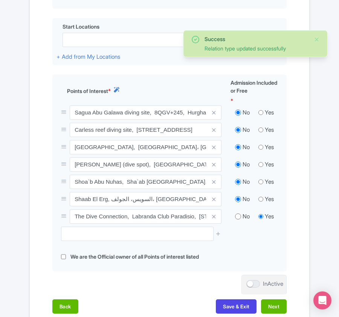
scroll to position [279, 0]
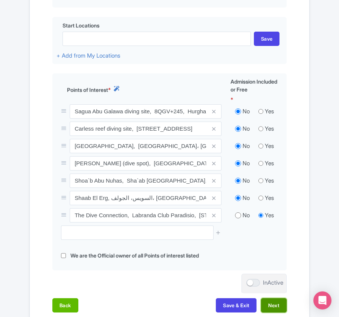
click at [280, 305] on button "Next" at bounding box center [274, 305] width 26 height 14
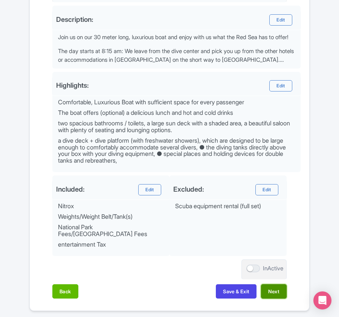
click at [279, 284] on button "Next" at bounding box center [274, 291] width 26 height 14
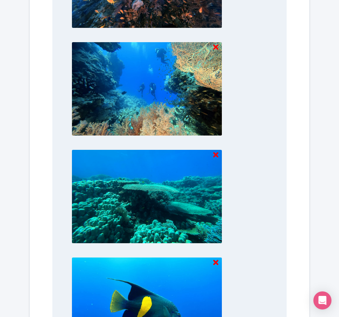
scroll to position [785, 0]
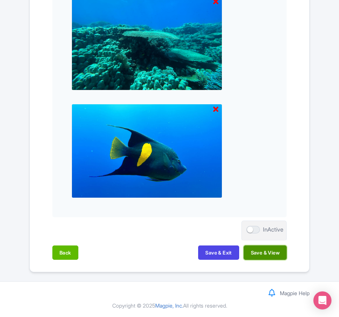
click at [268, 249] on button "Save & View" at bounding box center [265, 252] width 43 height 14
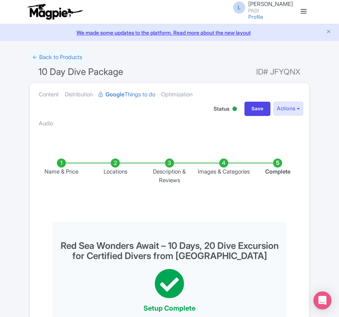
scroll to position [0, 0]
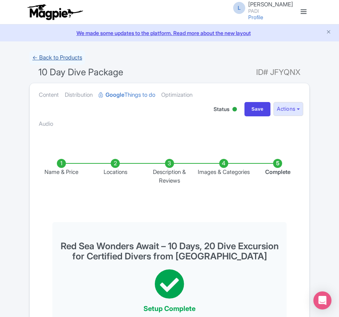
click at [61, 54] on link "← Back to Products" at bounding box center [57, 57] width 56 height 15
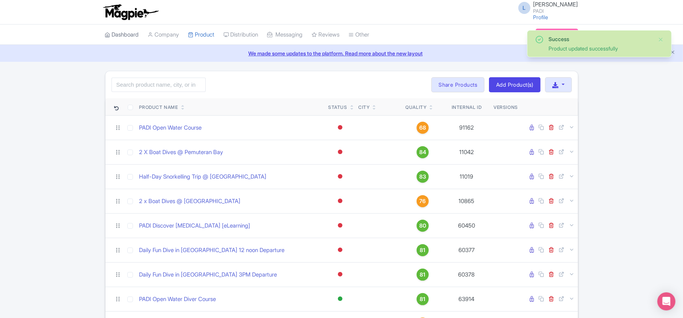
click at [127, 30] on link "Dashboard" at bounding box center [122, 34] width 34 height 21
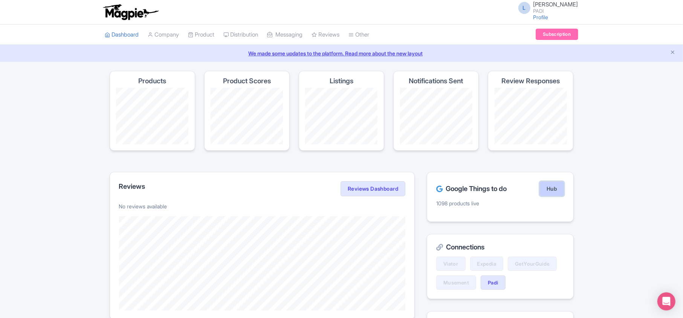
click at [549, 192] on link "Hub" at bounding box center [551, 188] width 24 height 15
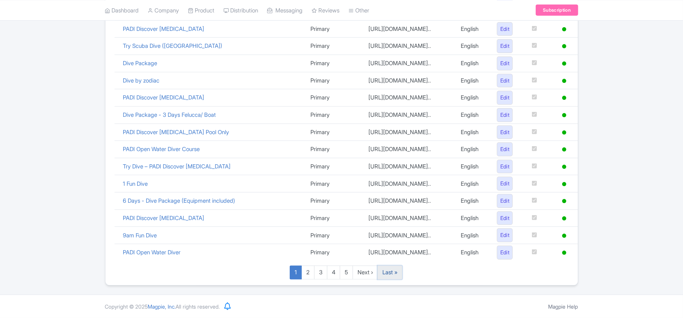
scroll to position [520, 0]
click at [395, 276] on link "Last »" at bounding box center [389, 272] width 25 height 14
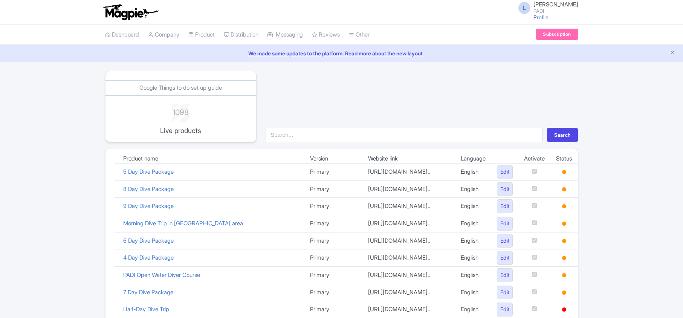
scroll to position [178, 0]
